Goal: Task Accomplishment & Management: Complete application form

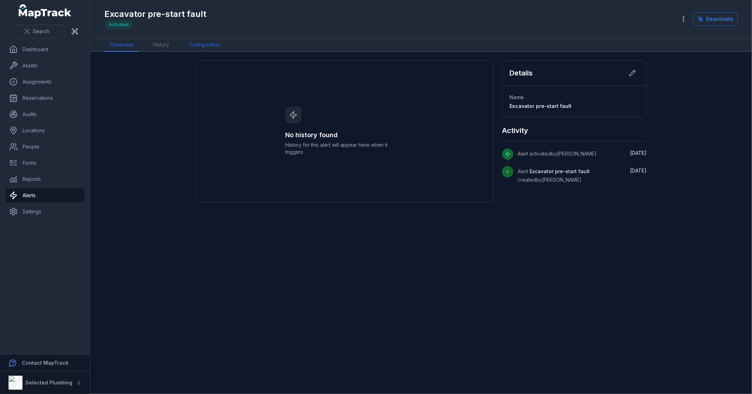
click at [194, 46] on link "Configuration" at bounding box center [204, 44] width 43 height 13
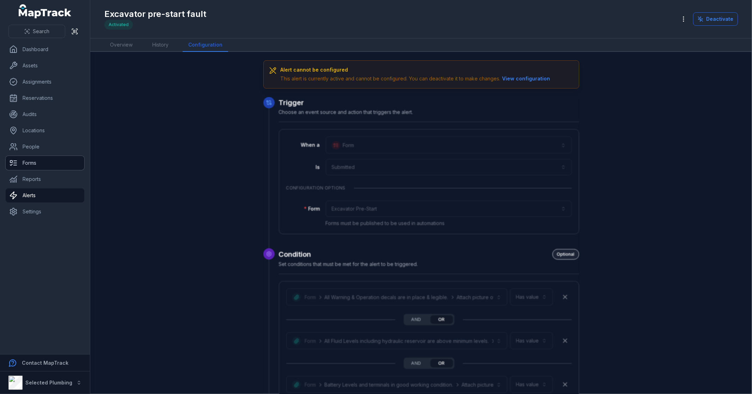
click at [41, 161] on link "Forms" at bounding box center [45, 163] width 79 height 14
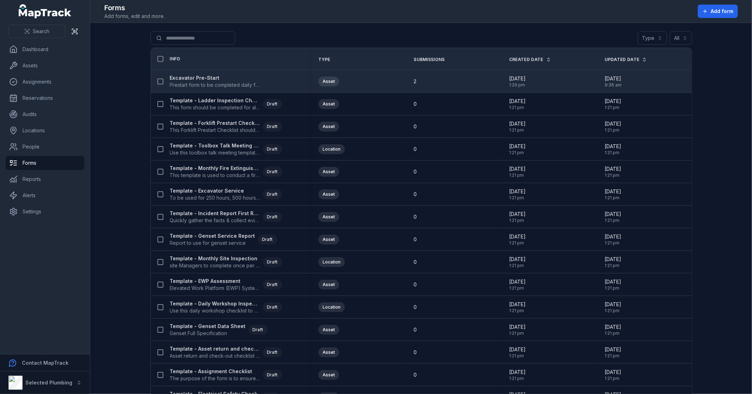
click at [200, 80] on strong "Excavator Pre-Start" at bounding box center [215, 77] width 90 height 7
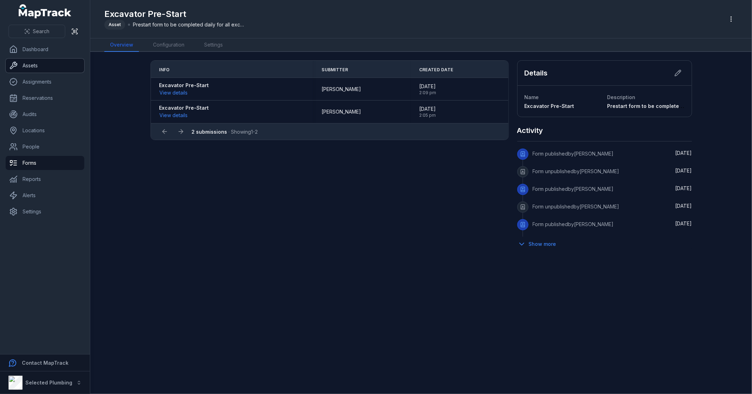
click at [51, 68] on link "Assets" at bounding box center [45, 66] width 79 height 14
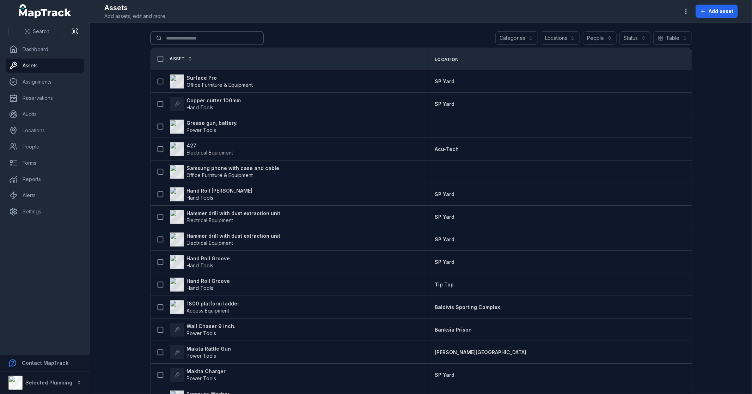
click at [201, 39] on input "Search for assets" at bounding box center [207, 37] width 113 height 13
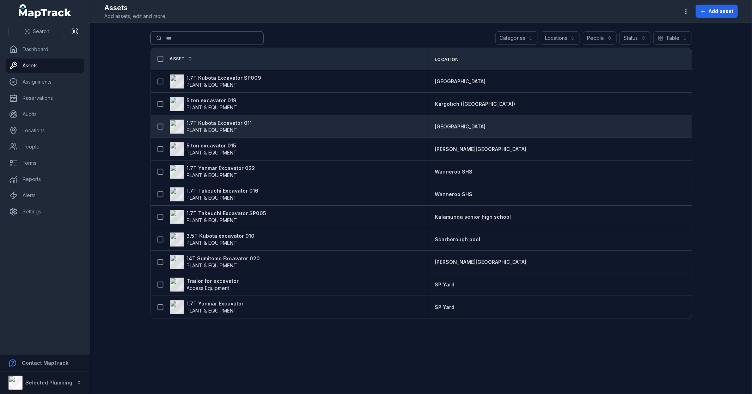
type input "***"
click at [232, 122] on strong "1.7T Kubota Excavator 011" at bounding box center [219, 123] width 65 height 7
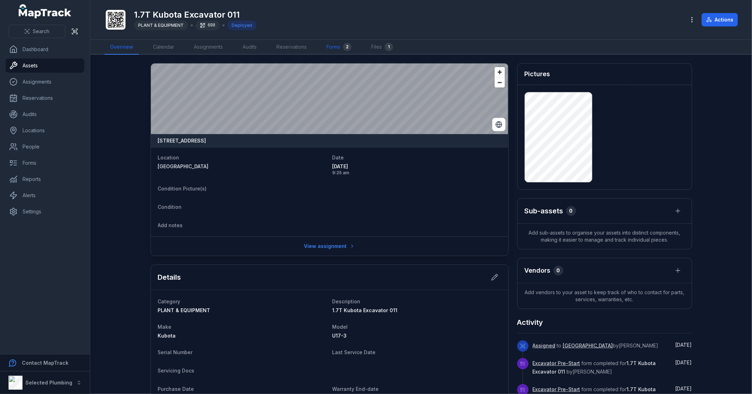
click at [344, 43] on link "Forms 2" at bounding box center [339, 47] width 36 height 15
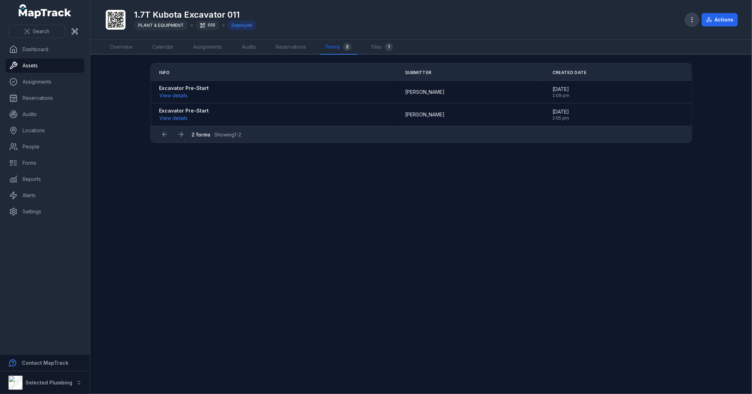
click at [692, 18] on icon "button" at bounding box center [692, 19] width 7 height 7
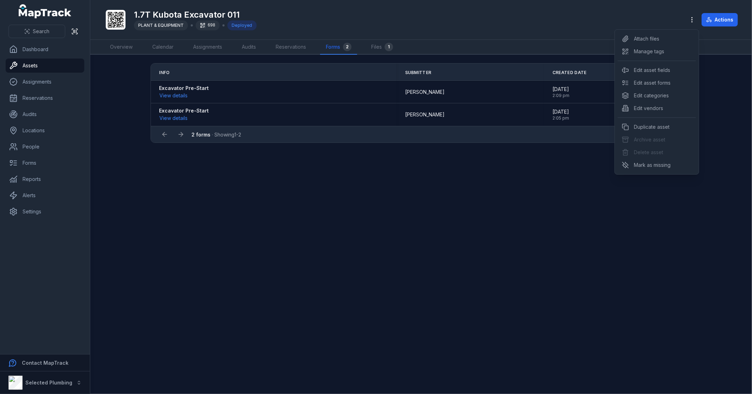
click at [475, 209] on div "Toggle Navigation 1.7T Kubota Excavator 011 PLANT & EQUIPMENT 698 Deployed Acti…" at bounding box center [421, 197] width 662 height 394
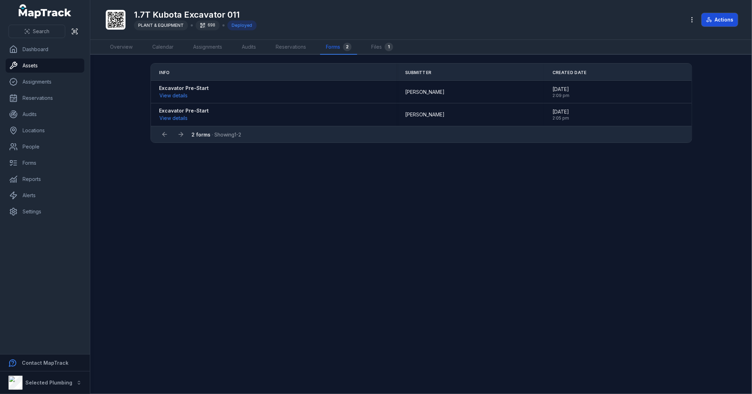
click at [723, 16] on button "Actions" at bounding box center [720, 19] width 36 height 13
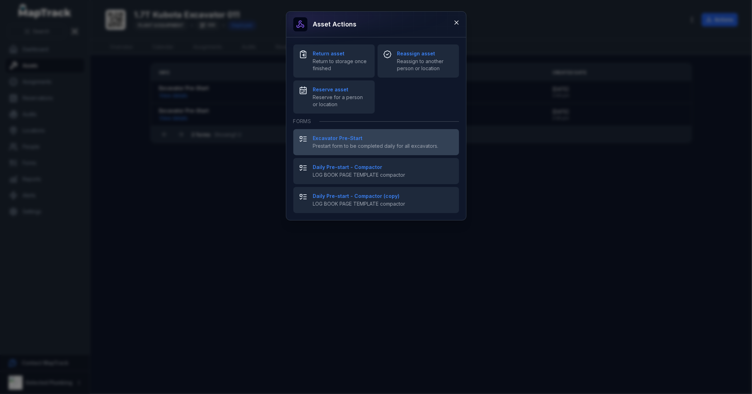
click at [356, 138] on strong "Excavator Pre-Start" at bounding box center [383, 138] width 140 height 7
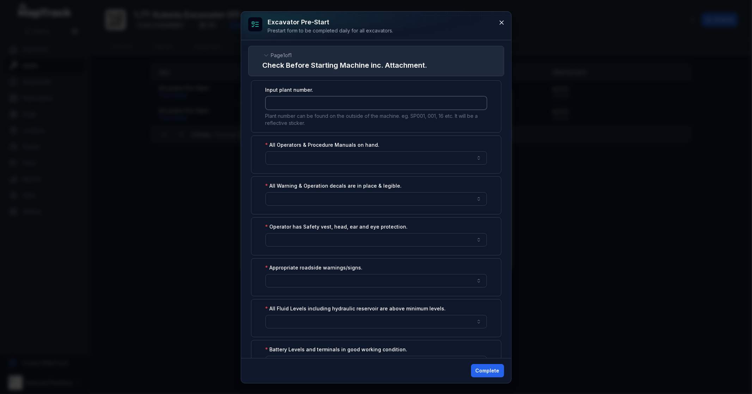
click at [329, 103] on input ":r2e3:-form-item-label" at bounding box center [375, 102] width 221 height 13
click at [502, 22] on icon at bounding box center [502, 23] width 4 height 4
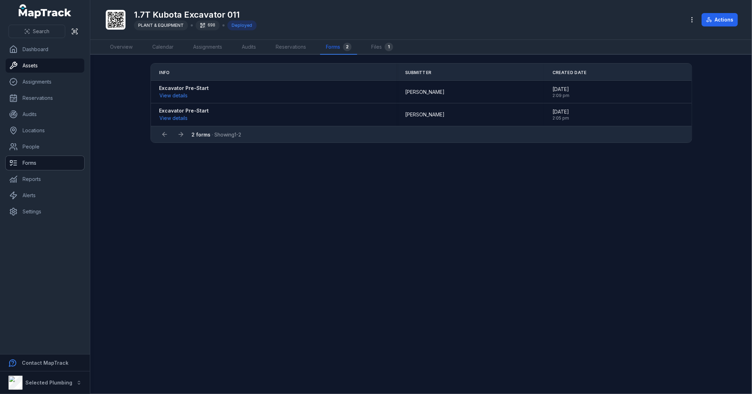
click at [38, 159] on link "Forms" at bounding box center [45, 163] width 79 height 14
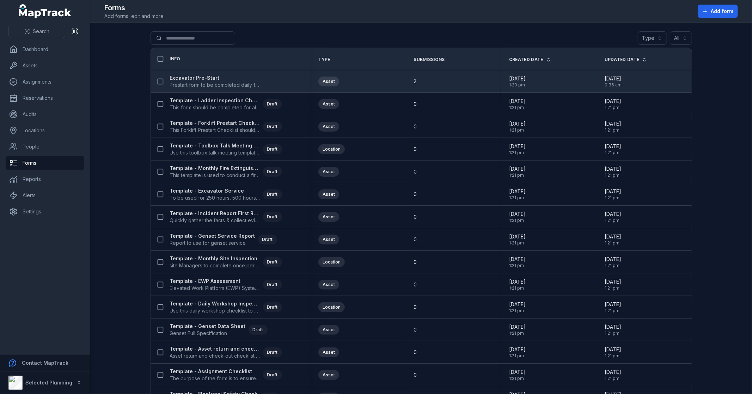
click at [192, 79] on strong "Excavator Pre-Start" at bounding box center [215, 77] width 90 height 7
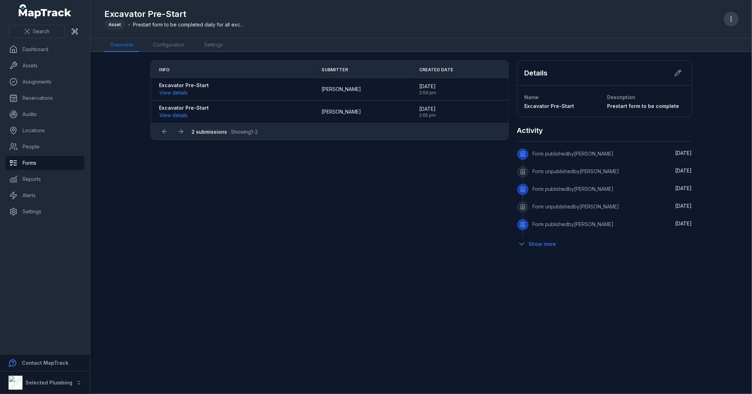
click at [737, 19] on button "button" at bounding box center [731, 18] width 13 height 13
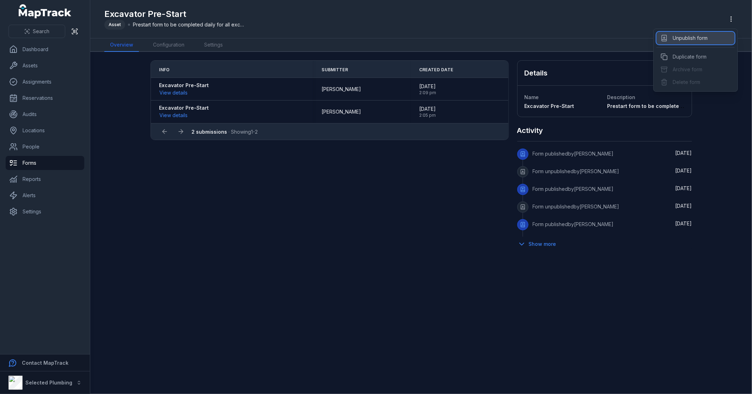
click at [693, 36] on div "Unpublish form" at bounding box center [695, 38] width 78 height 13
